Goal: Check status: Check status

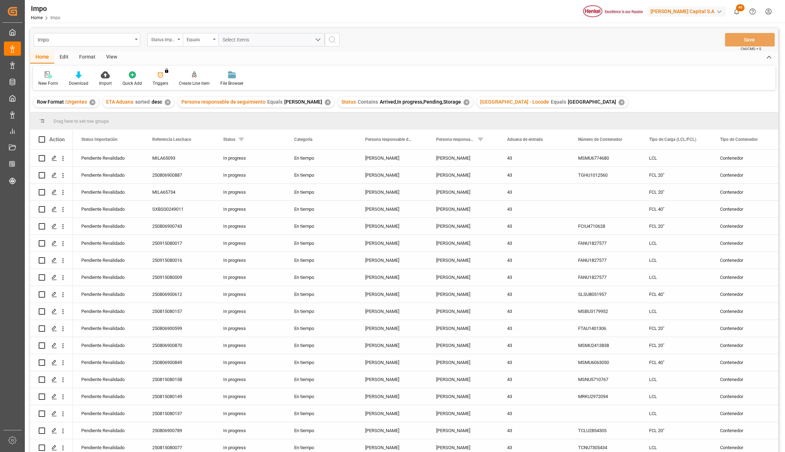
click at [114, 56] on div "View" at bounding box center [112, 57] width 22 height 12
drag, startPoint x: 82, startPoint y: 77, endPoint x: 83, endPoint y: 86, distance: 8.3
click at [82, 77] on icon at bounding box center [80, 74] width 7 height 7
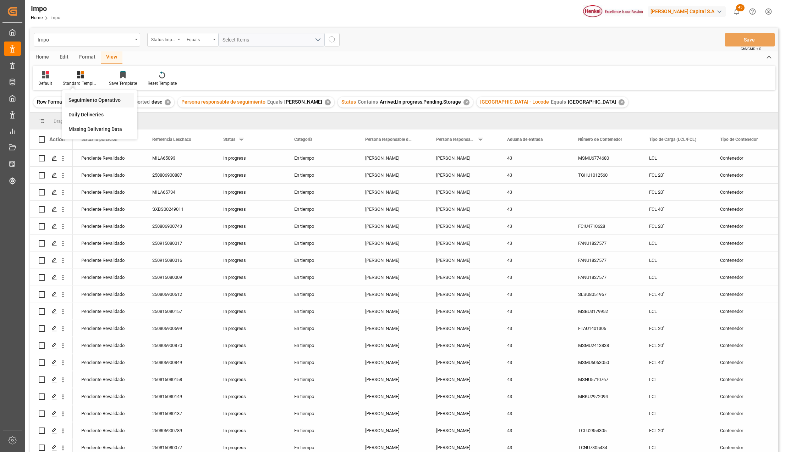
click at [87, 98] on div "Seguimiento Operativo" at bounding box center [100, 100] width 62 height 7
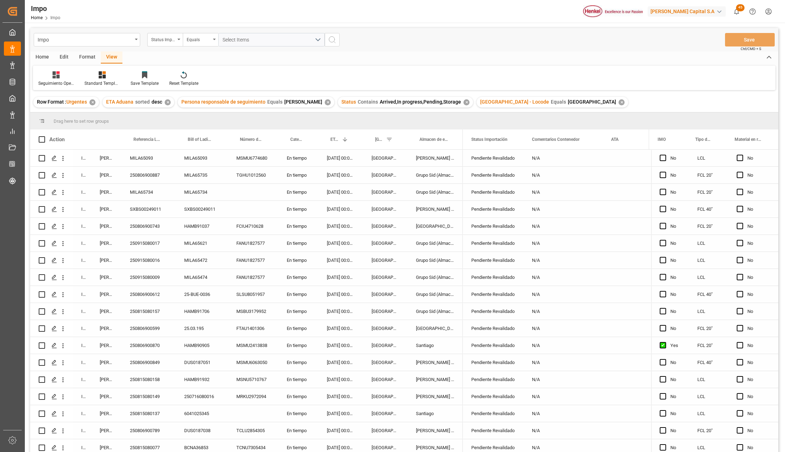
click at [347, 317] on div "[DATE] 00:00:00" at bounding box center [340, 311] width 45 height 17
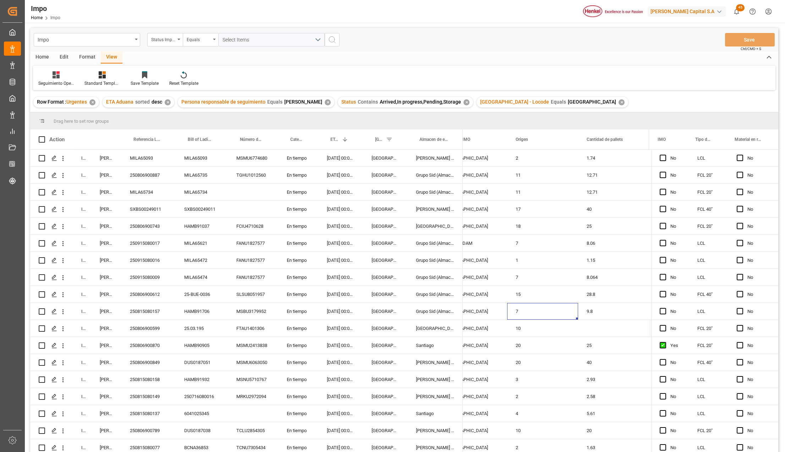
scroll to position [0, 918]
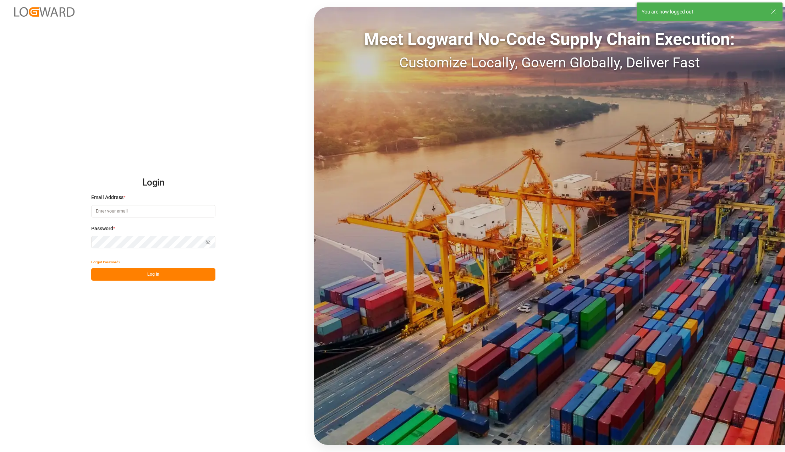
type input "[PERSON_NAME][EMAIL_ADDRESS][PERSON_NAME][DOMAIN_NAME]"
click at [131, 273] on button "Log In" at bounding box center [153, 274] width 124 height 12
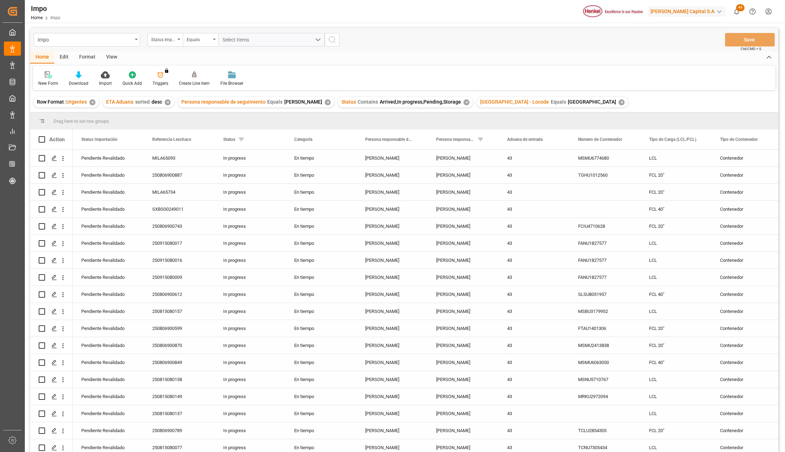
click at [114, 54] on div "View" at bounding box center [112, 57] width 22 height 12
click at [87, 84] on div "Standard Templates" at bounding box center [80, 83] width 35 height 6
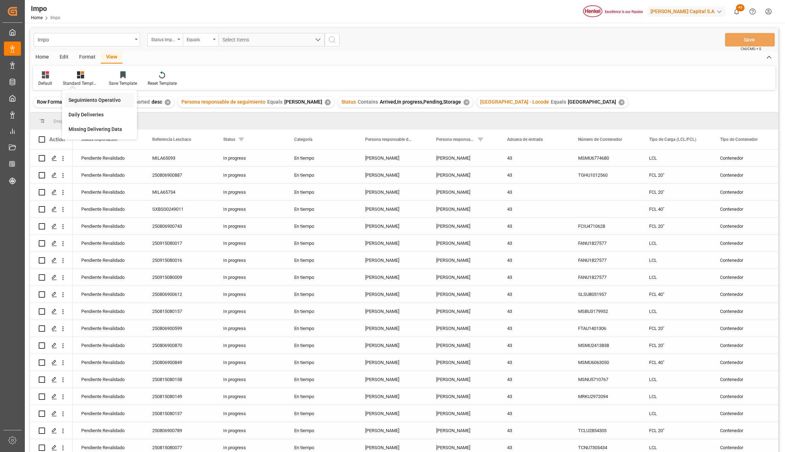
click at [95, 101] on div "Seguimiento Operativo" at bounding box center [100, 100] width 62 height 7
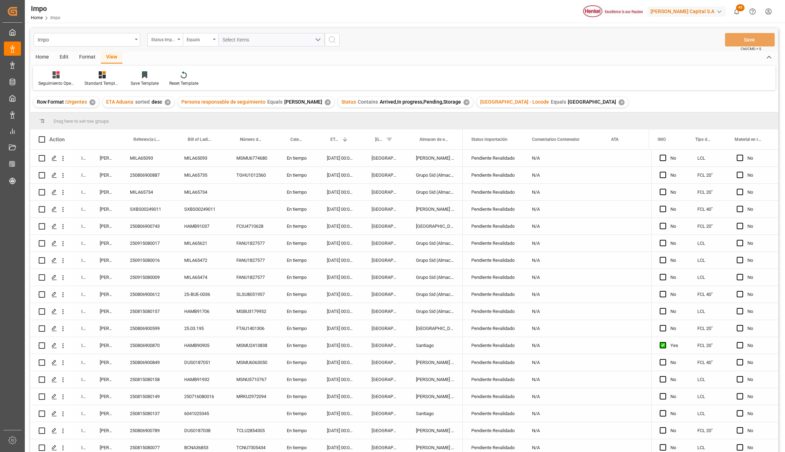
click at [423, 310] on div "Grupo Sid (Almacenaje y Distribucion AVIOR)" at bounding box center [434, 311] width 55 height 17
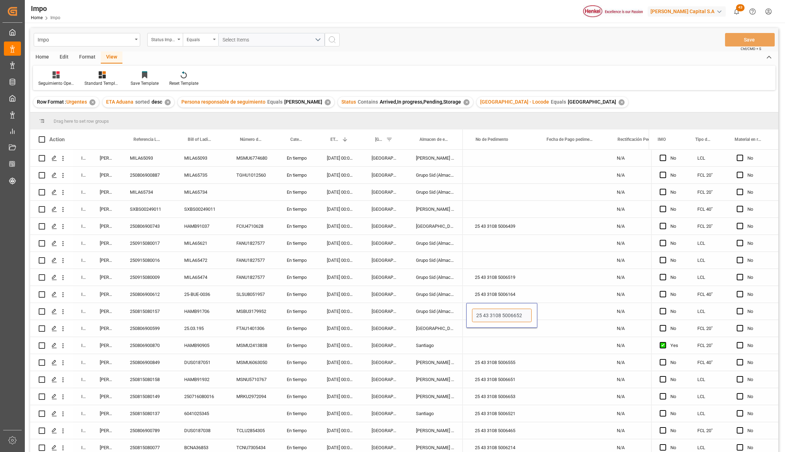
drag, startPoint x: 520, startPoint y: 318, endPoint x: 472, endPoint y: 318, distance: 48.6
click at [472, 318] on div "25 43 3108 5006652" at bounding box center [501, 315] width 71 height 25
click at [480, 341] on div "Press SPACE to select this row." at bounding box center [503, 345] width 71 height 17
click at [565, 213] on div "Press SPACE to select this row." at bounding box center [574, 209] width 71 height 17
click at [495, 283] on div "25 43 3108 5006519" at bounding box center [503, 277] width 71 height 17
